Goal: Information Seeking & Learning: Understand process/instructions

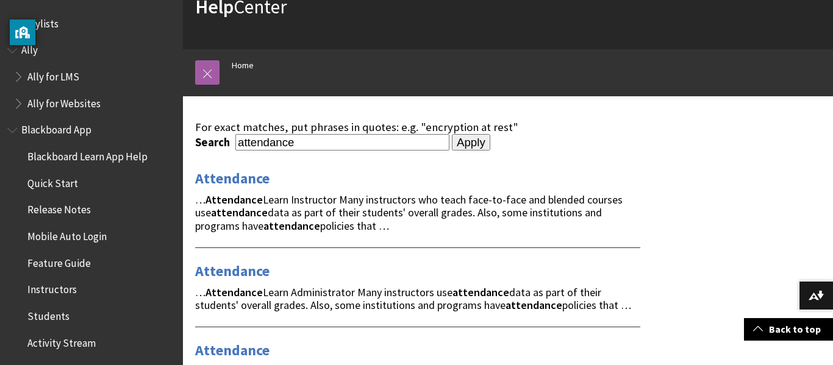
scroll to position [55, 0]
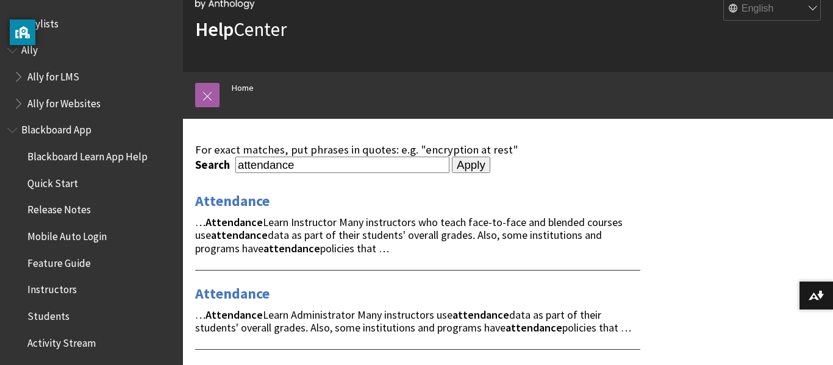
click at [414, 167] on input "attendance" at bounding box center [342, 165] width 214 height 16
type input "attendance code"
click at [452, 157] on input "Apply" at bounding box center [471, 165] width 38 height 17
click at [490, 163] on input "Apply" at bounding box center [471, 165] width 38 height 17
click at [490, 171] on input "Apply" at bounding box center [471, 165] width 38 height 17
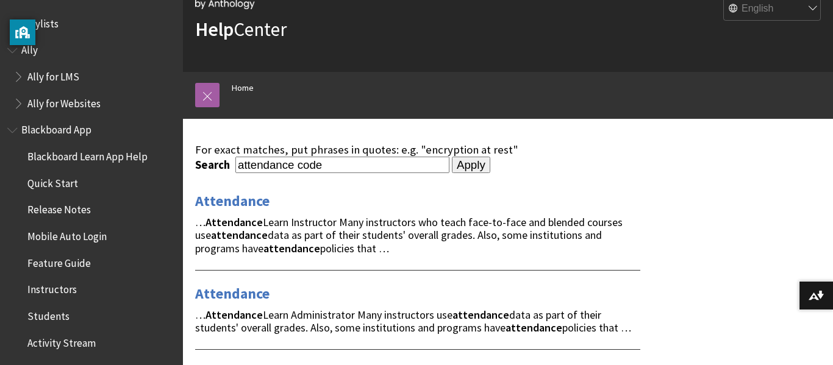
click at [490, 171] on input "Apply" at bounding box center [471, 165] width 38 height 17
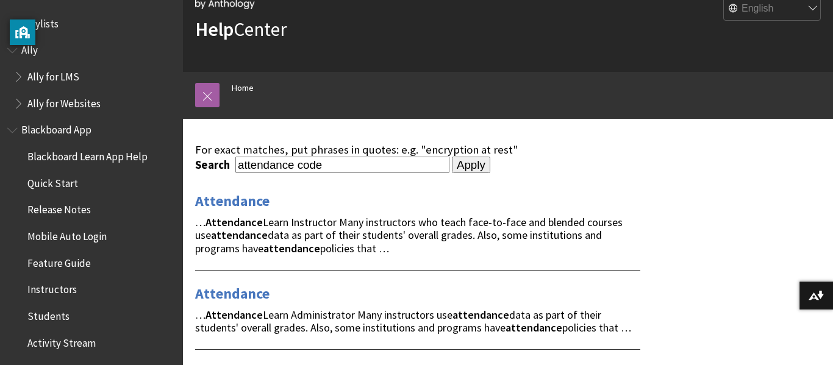
click at [490, 171] on input "Apply" at bounding box center [471, 165] width 38 height 17
click at [490, 165] on input "Apply" at bounding box center [471, 165] width 38 height 17
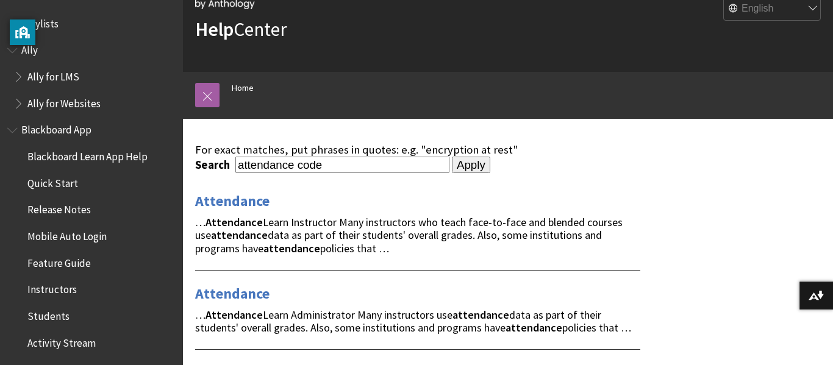
click at [490, 165] on input "Apply" at bounding box center [471, 165] width 38 height 17
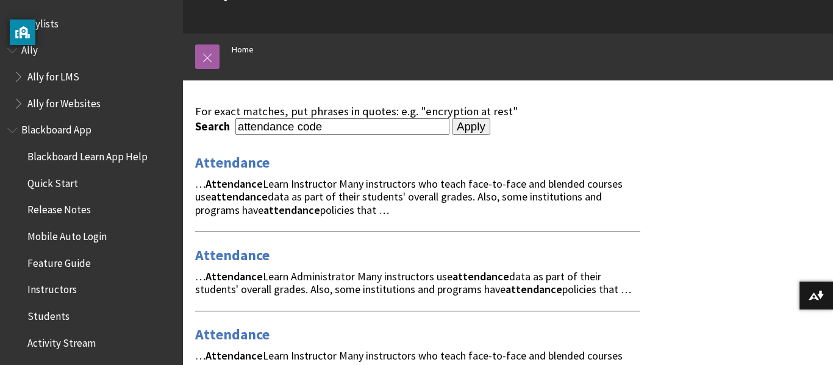
scroll to position [94, 0]
click at [220, 171] on link "Attendance" at bounding box center [232, 162] width 74 height 20
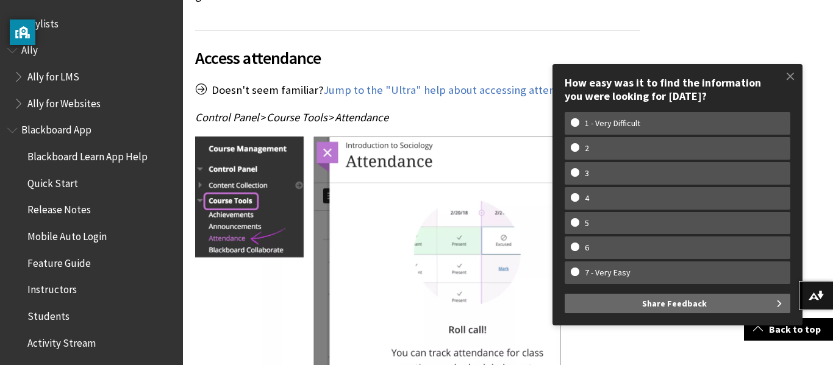
scroll to position [585, 0]
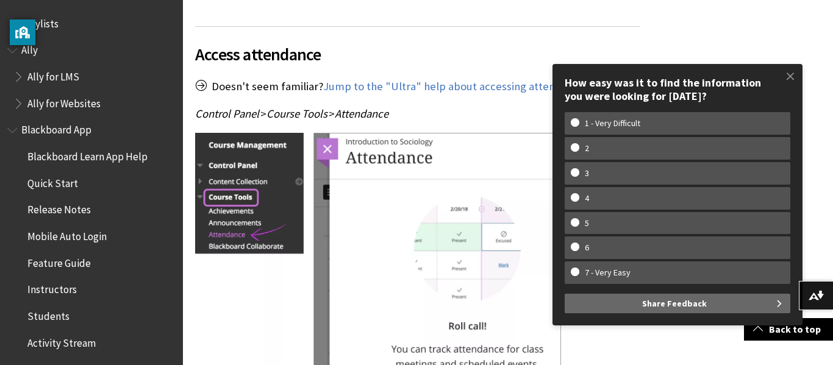
click at [516, 133] on img at bounding box center [378, 273] width 366 height 281
click at [789, 73] on span at bounding box center [791, 76] width 26 height 26
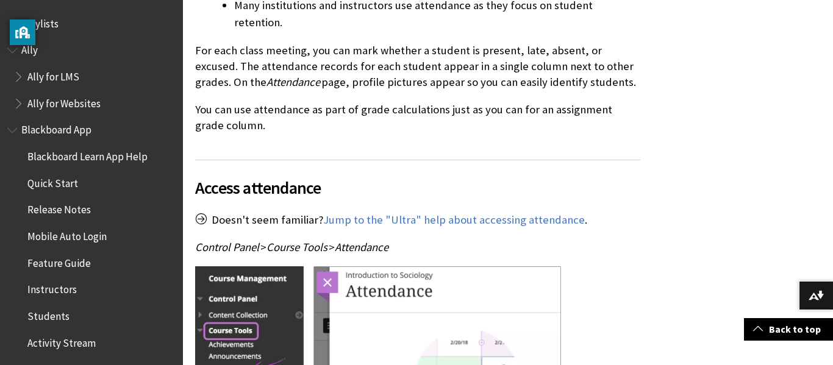
scroll to position [452, 0]
click at [410, 212] on link "Jump to the "Ultra" help about accessing attendance" at bounding box center [454, 219] width 262 height 15
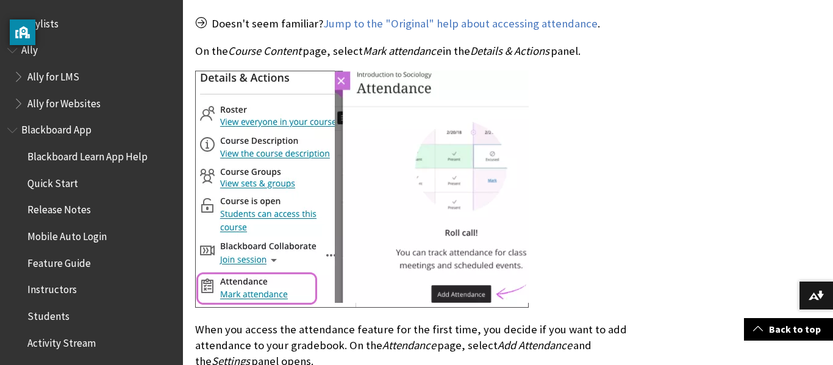
scroll to position [1608, 0]
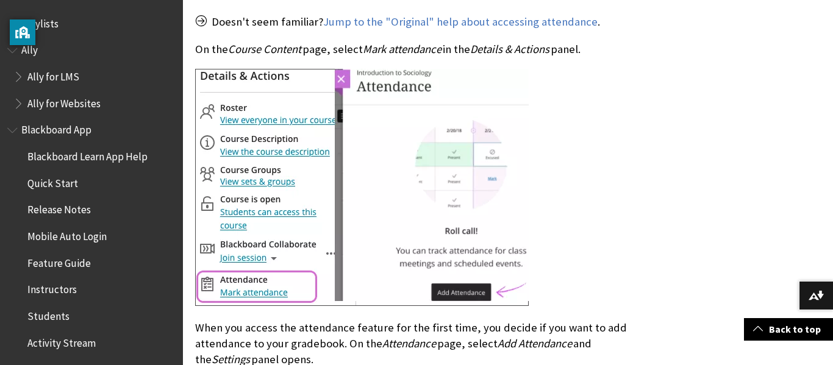
click at [410, 184] on img at bounding box center [362, 187] width 334 height 237
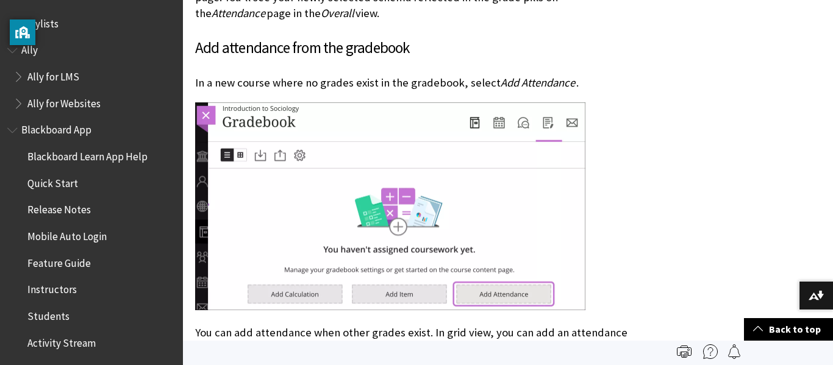
scroll to position [0, 0]
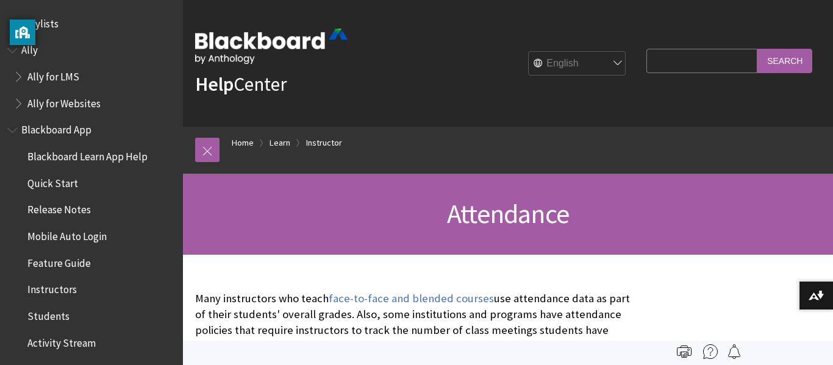
click at [652, 66] on input "Search Query" at bounding box center [702, 61] width 111 height 24
type input "attendance code for students"
click at [787, 65] on input "Search" at bounding box center [785, 61] width 55 height 24
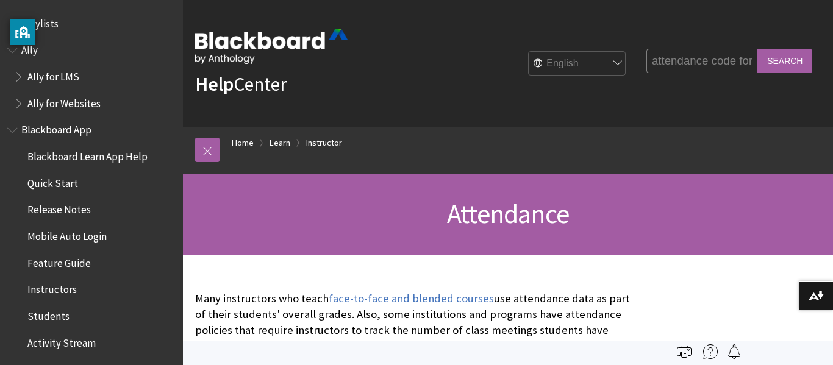
click at [771, 62] on input "Search" at bounding box center [785, 61] width 55 height 24
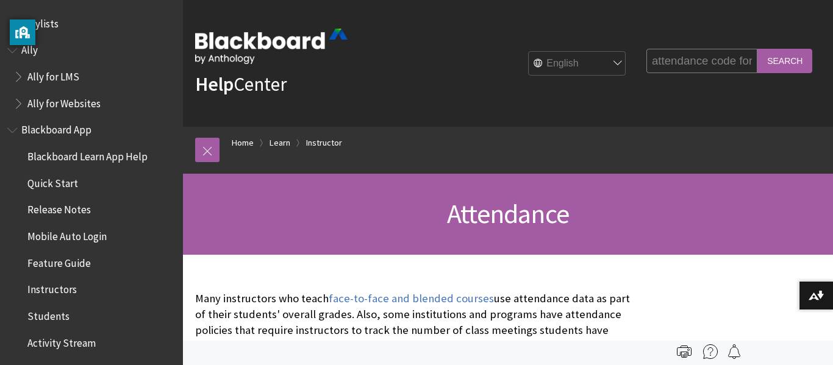
click at [771, 62] on input "Search" at bounding box center [785, 61] width 55 height 24
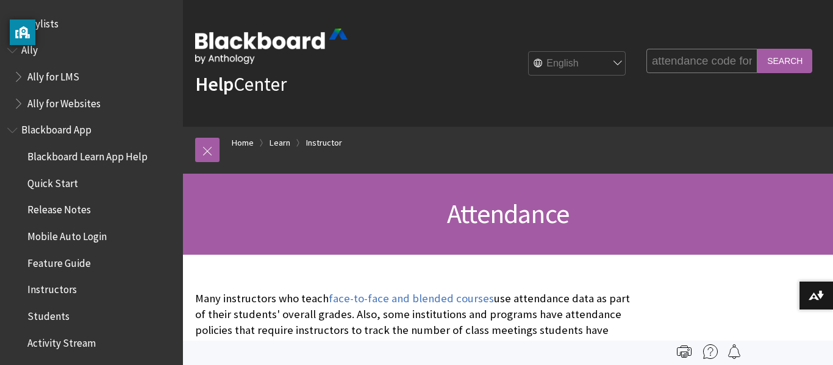
click at [771, 62] on input "Search" at bounding box center [785, 61] width 55 height 24
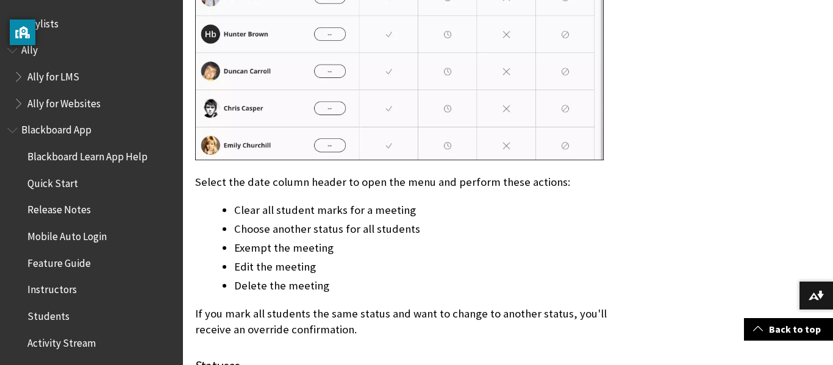
scroll to position [4102, 0]
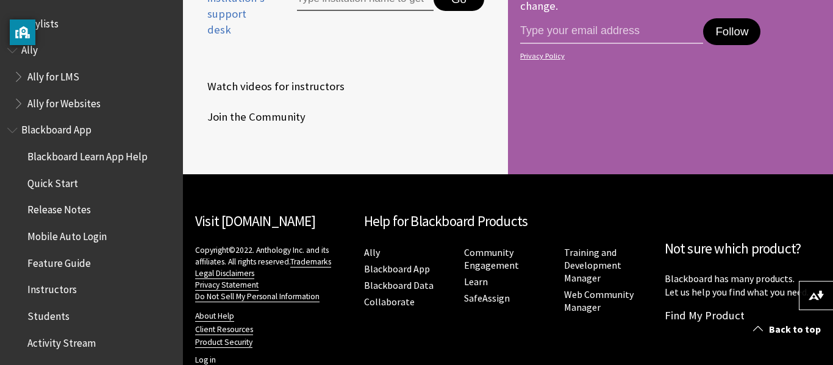
scroll to position [1376, 0]
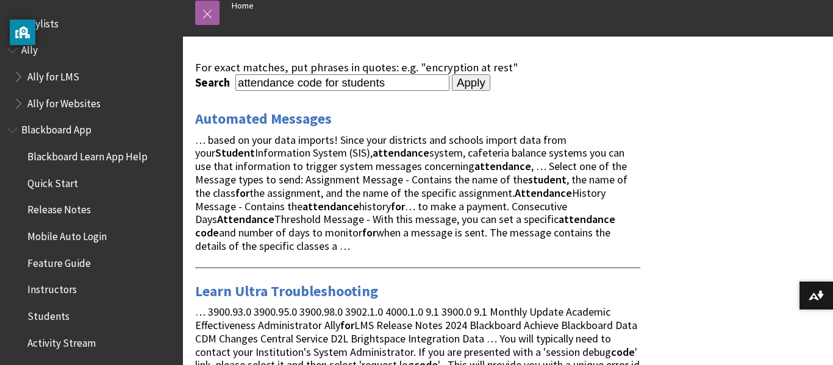
scroll to position [137, 0]
click at [268, 113] on link "Automated Messages" at bounding box center [263, 119] width 137 height 20
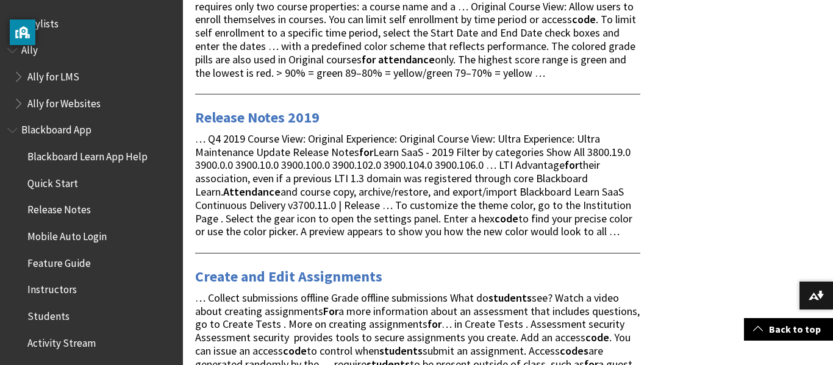
scroll to position [186, 0]
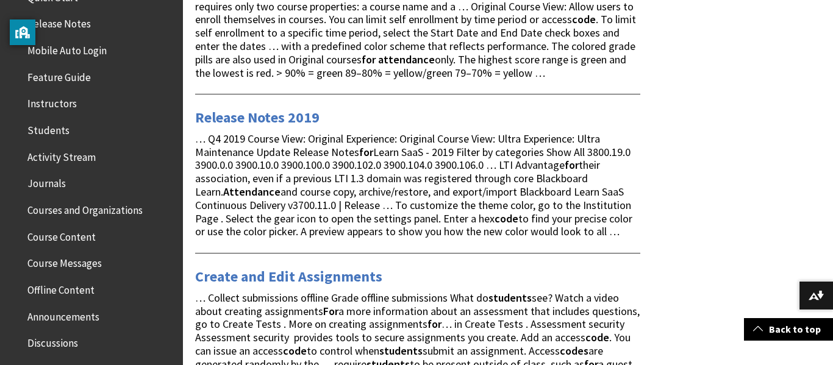
click at [58, 126] on span "Students" at bounding box center [48, 128] width 42 height 16
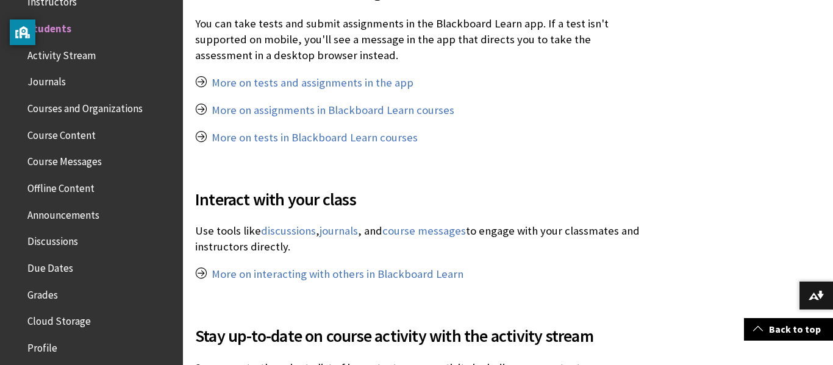
scroll to position [856, 0]
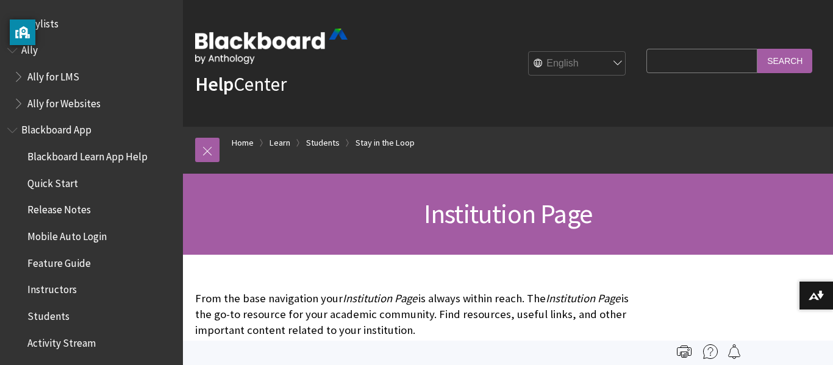
scroll to position [1308, 0]
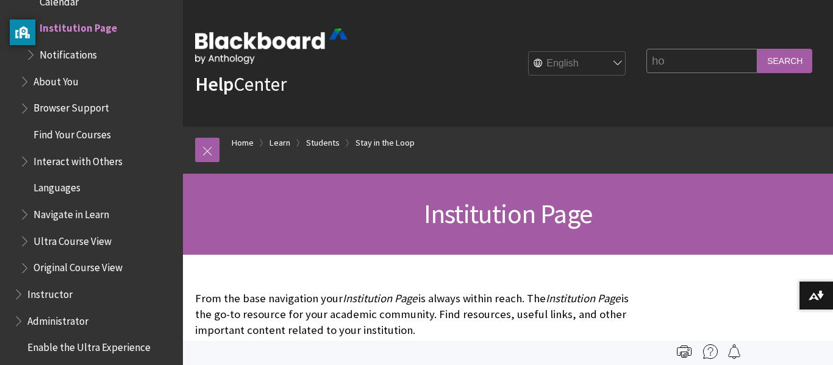
type input "h"
type input "where do I go to put in attendance code"
click at [789, 66] on input "Search" at bounding box center [785, 61] width 55 height 24
